Goal: Task Accomplishment & Management: Manage account settings

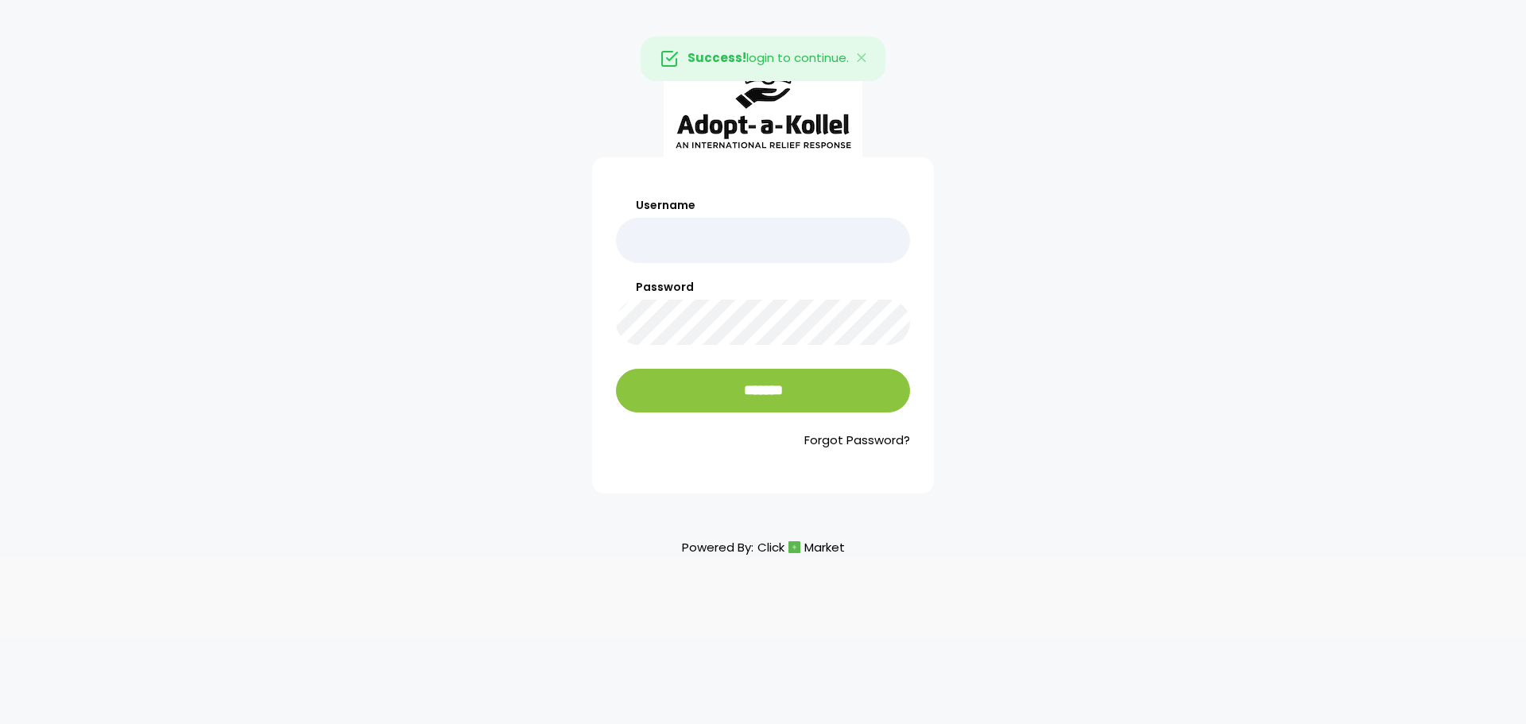
type input "**********"
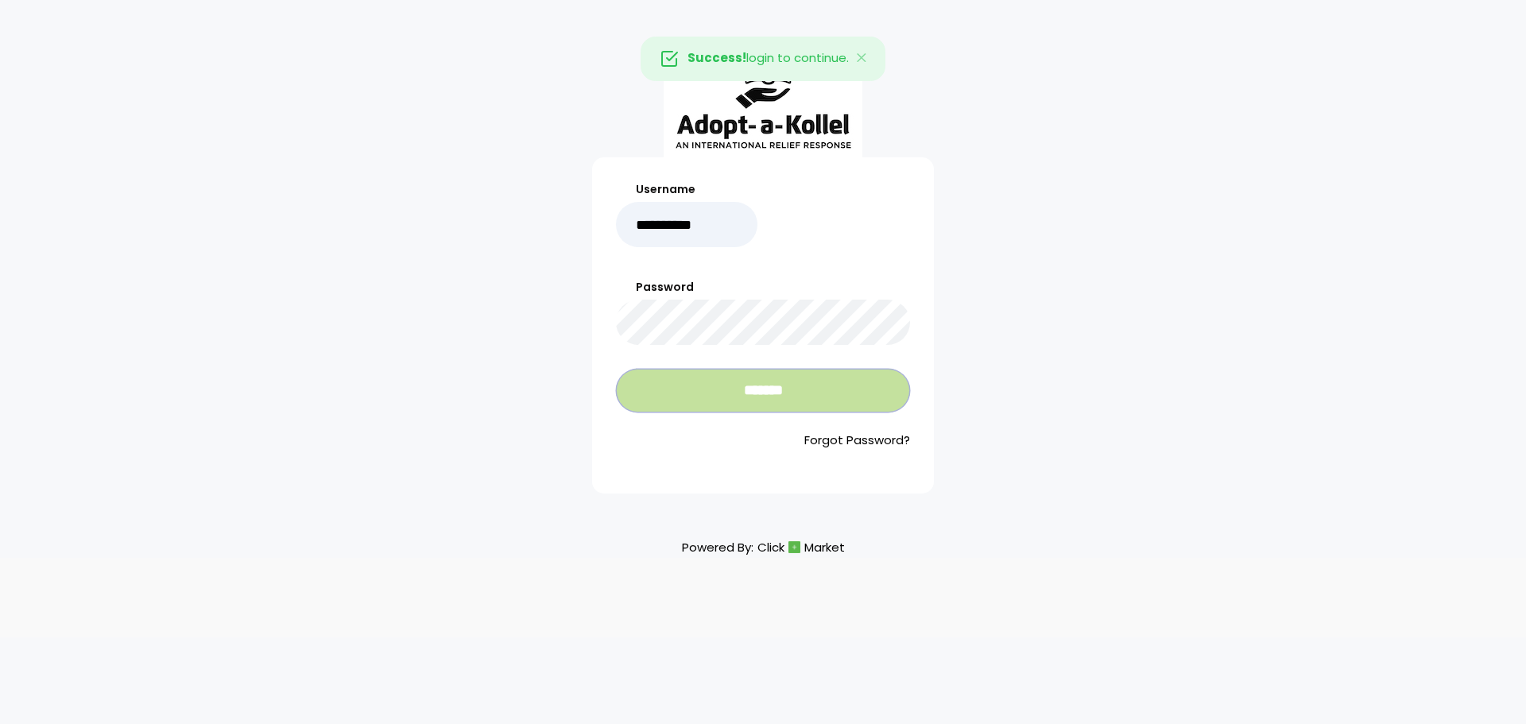
click at [771, 398] on input "*******" at bounding box center [763, 391] width 294 height 44
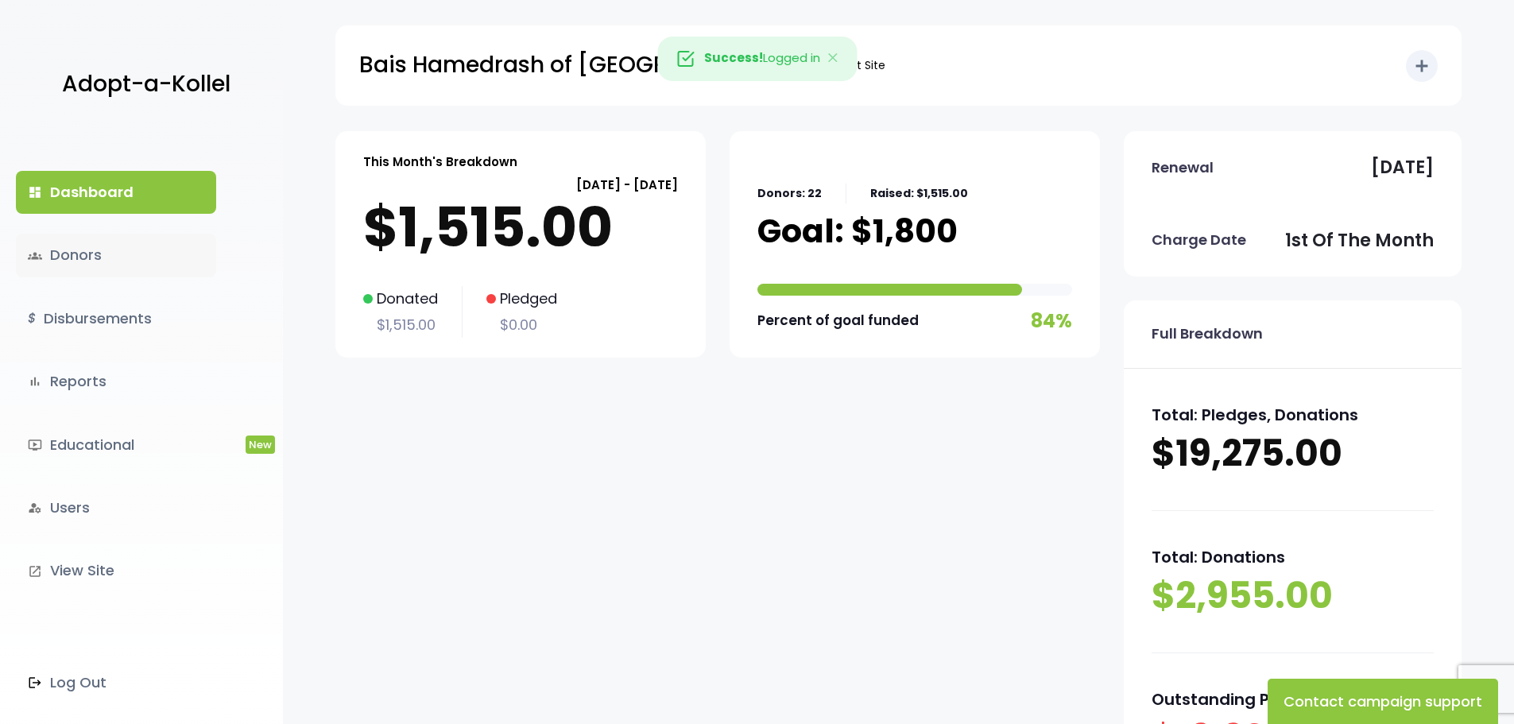
click at [72, 254] on link "groups Donors" at bounding box center [116, 255] width 200 height 43
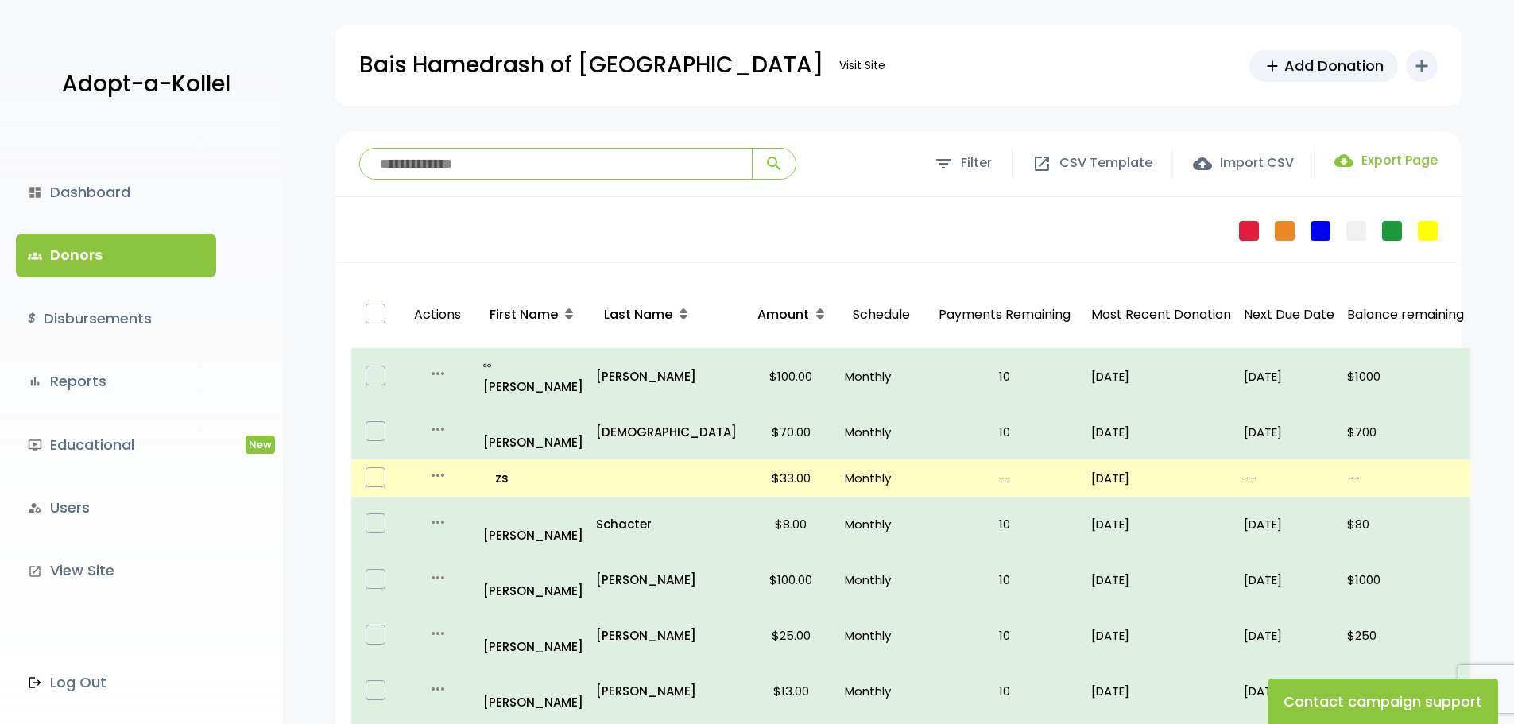
click at [1399, 162] on label "cloud_download Export Page" at bounding box center [1385, 160] width 103 height 19
